Goal: Transaction & Acquisition: Purchase product/service

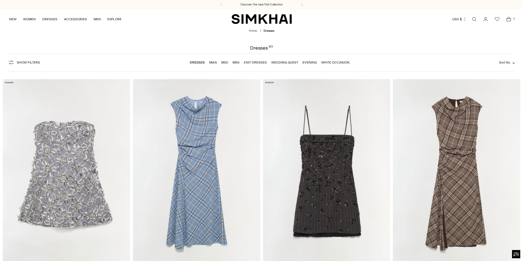
click at [203, 188] on img at bounding box center [196, 174] width 127 height 191
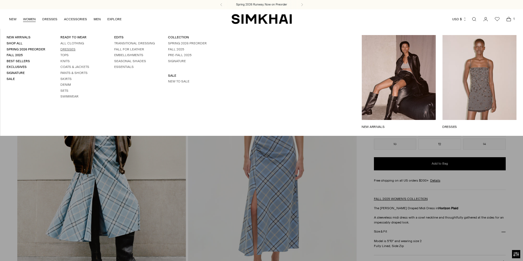
click at [66, 49] on link "Dresses" at bounding box center [67, 49] width 15 height 4
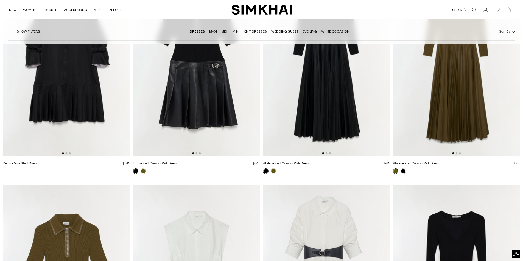
scroll to position [2415, 0]
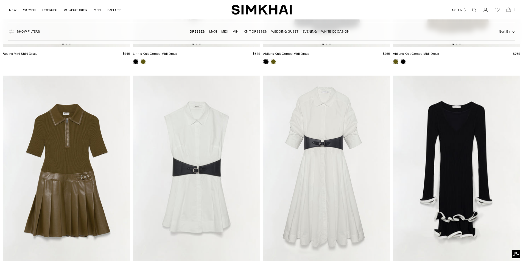
click at [207, 166] on img at bounding box center [196, 171] width 127 height 191
click at [335, 185] on img at bounding box center [326, 171] width 127 height 191
click at [208, 156] on img at bounding box center [196, 171] width 127 height 191
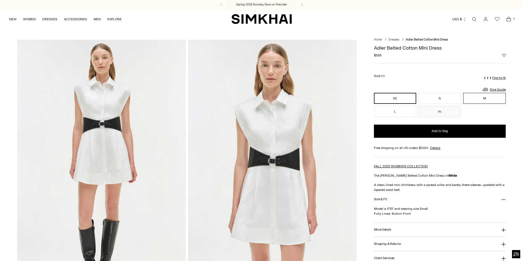
click at [488, 95] on button "M" at bounding box center [484, 98] width 43 height 11
click at [501, 77] on p "Find my fit" at bounding box center [498, 78] width 13 height 3
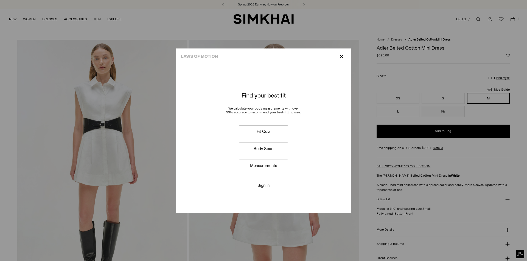
click at [261, 167] on button "Measurements" at bounding box center [263, 165] width 49 height 13
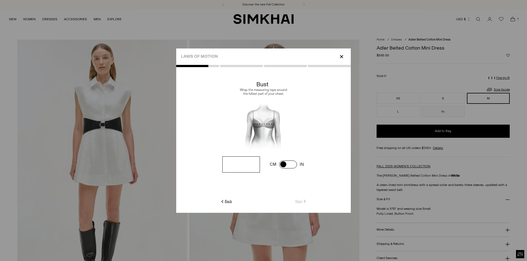
click at [249, 164] on input "number" at bounding box center [241, 165] width 38 height 16
type input "**"
click at [302, 201] on img at bounding box center [304, 201] width 5 height 5
click at [235, 163] on input "number" at bounding box center [241, 165] width 38 height 16
type input "**"
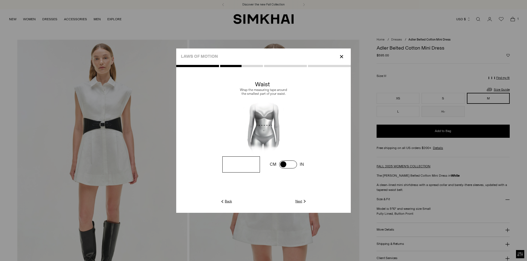
click at [302, 200] on link "Next" at bounding box center [301, 201] width 12 height 5
click at [341, 57] on p "✕" at bounding box center [341, 56] width 7 height 9
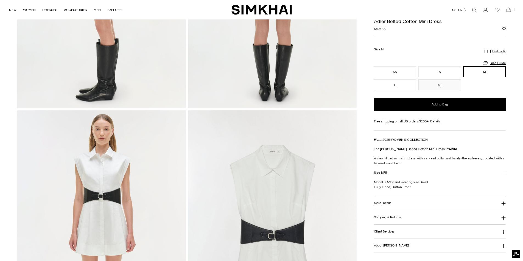
scroll to position [329, 0]
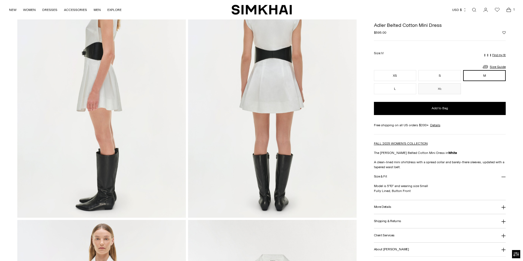
click at [389, 206] on h3 "More Details" at bounding box center [382, 208] width 17 height 4
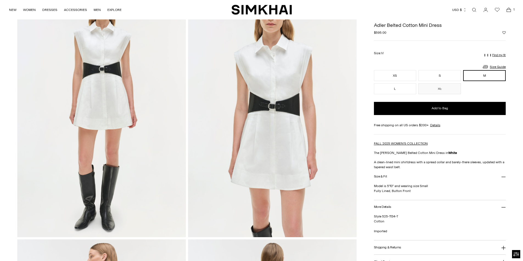
scroll to position [0, 0]
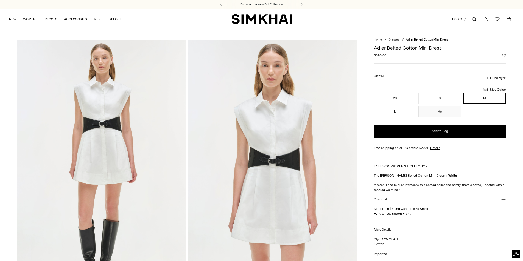
click at [291, 171] on img at bounding box center [272, 166] width 168 height 253
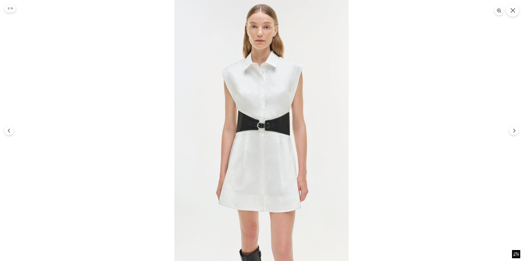
click at [511, 11] on icon "Close" at bounding box center [512, 10] width 5 height 5
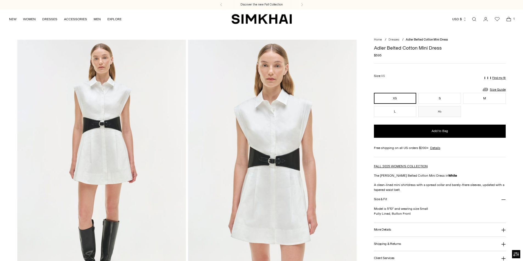
drag, startPoint x: 0, startPoint y: 0, endPoint x: 368, endPoint y: 49, distance: 371.8
copy div "[PERSON_NAME] Belted Cotton Mini Dress Regular price $595"
